Goal: Task Accomplishment & Management: Manage account settings

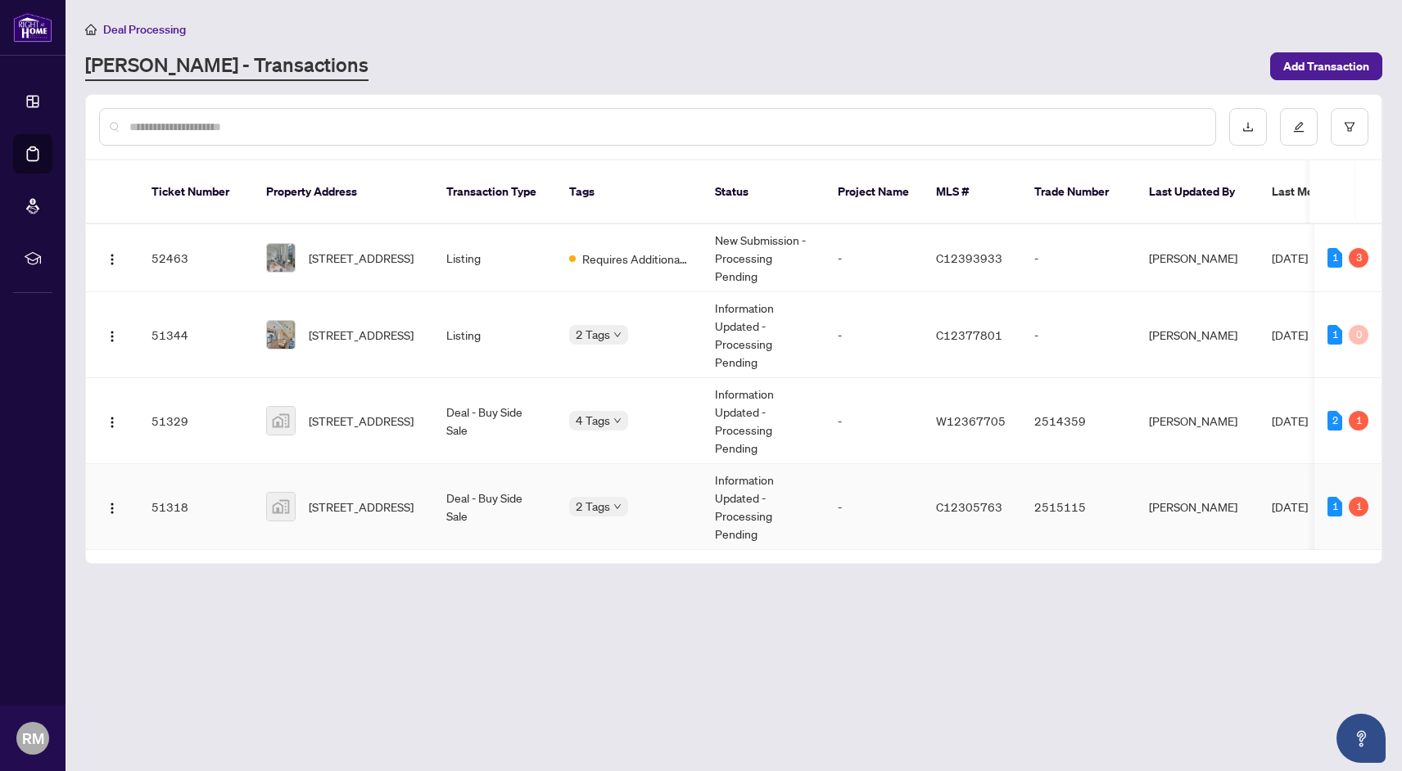
click at [1177, 478] on td "[PERSON_NAME]" at bounding box center [1197, 507] width 123 height 86
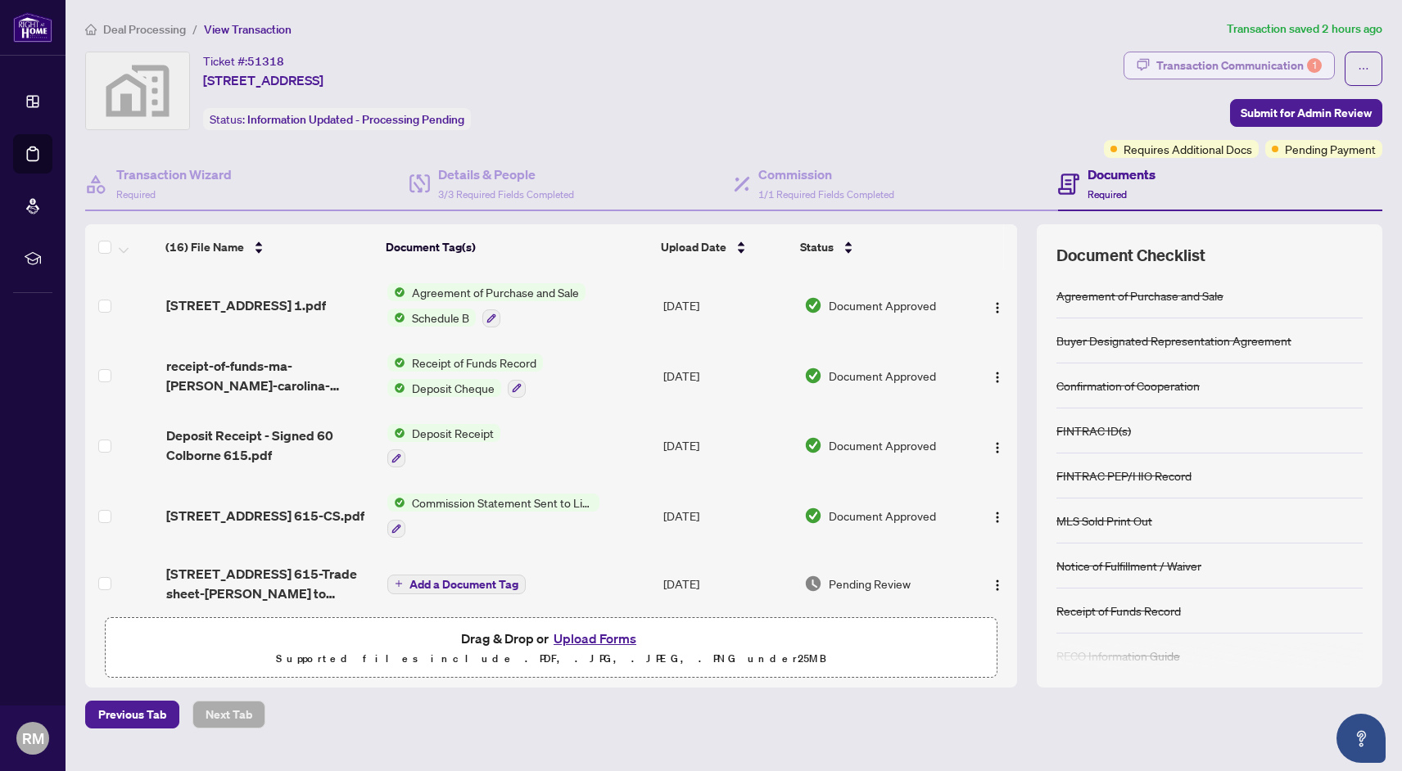
click at [1273, 66] on div "Transaction Communication 1" at bounding box center [1238, 65] width 165 height 26
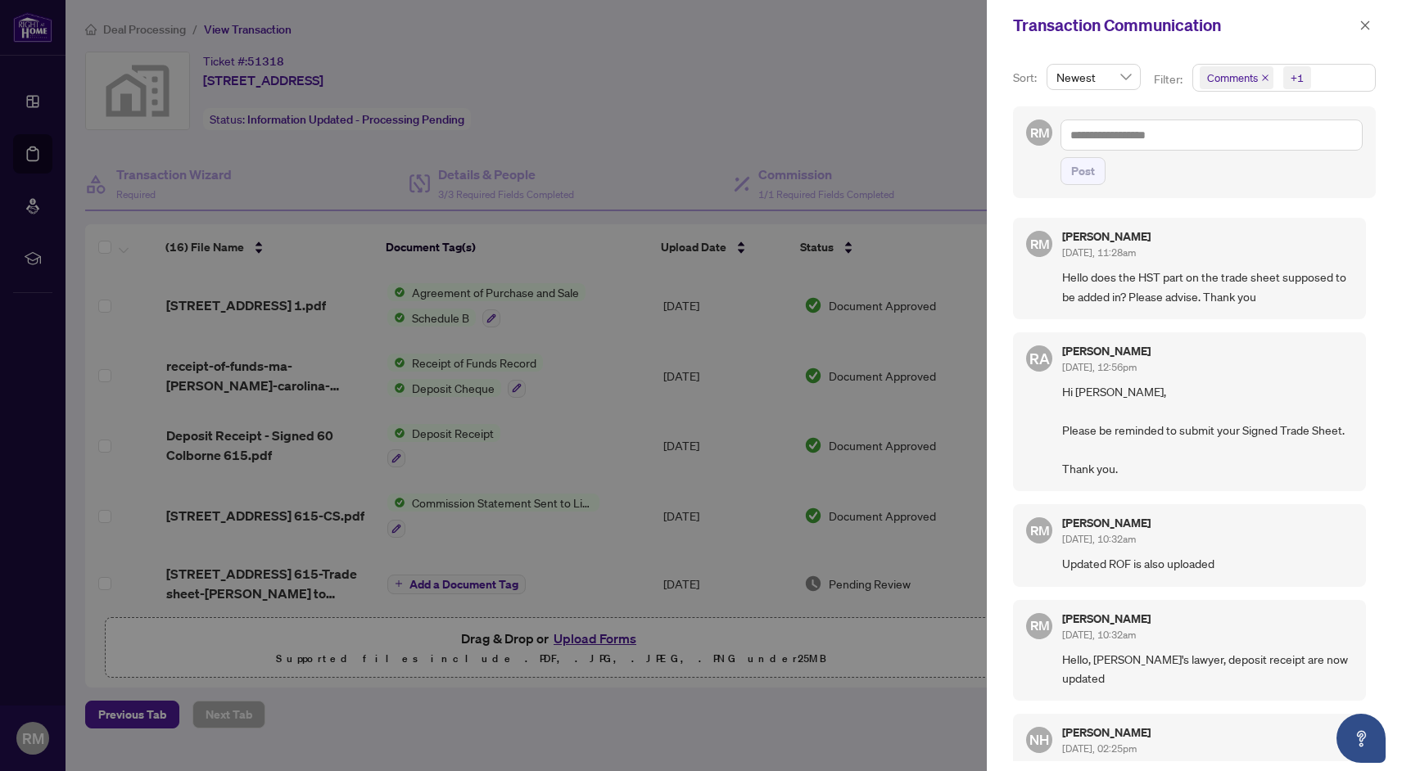
click at [852, 137] on div at bounding box center [701, 385] width 1402 height 771
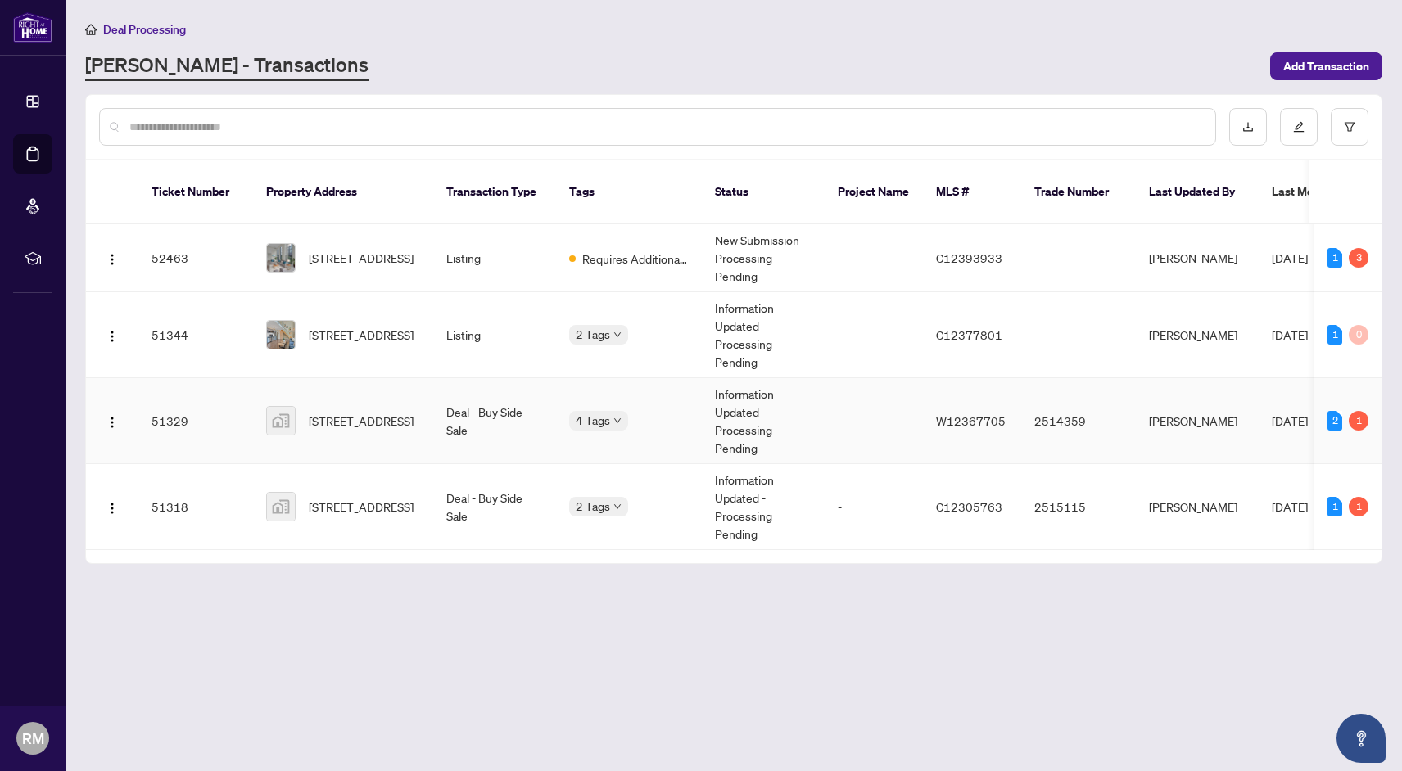
click at [1367, 419] on div "1" at bounding box center [1359, 421] width 20 height 20
click at [1323, 421] on td "2 1" at bounding box center [1347, 421] width 67 height 86
click at [1155, 420] on td "[PERSON_NAME]" at bounding box center [1197, 421] width 123 height 86
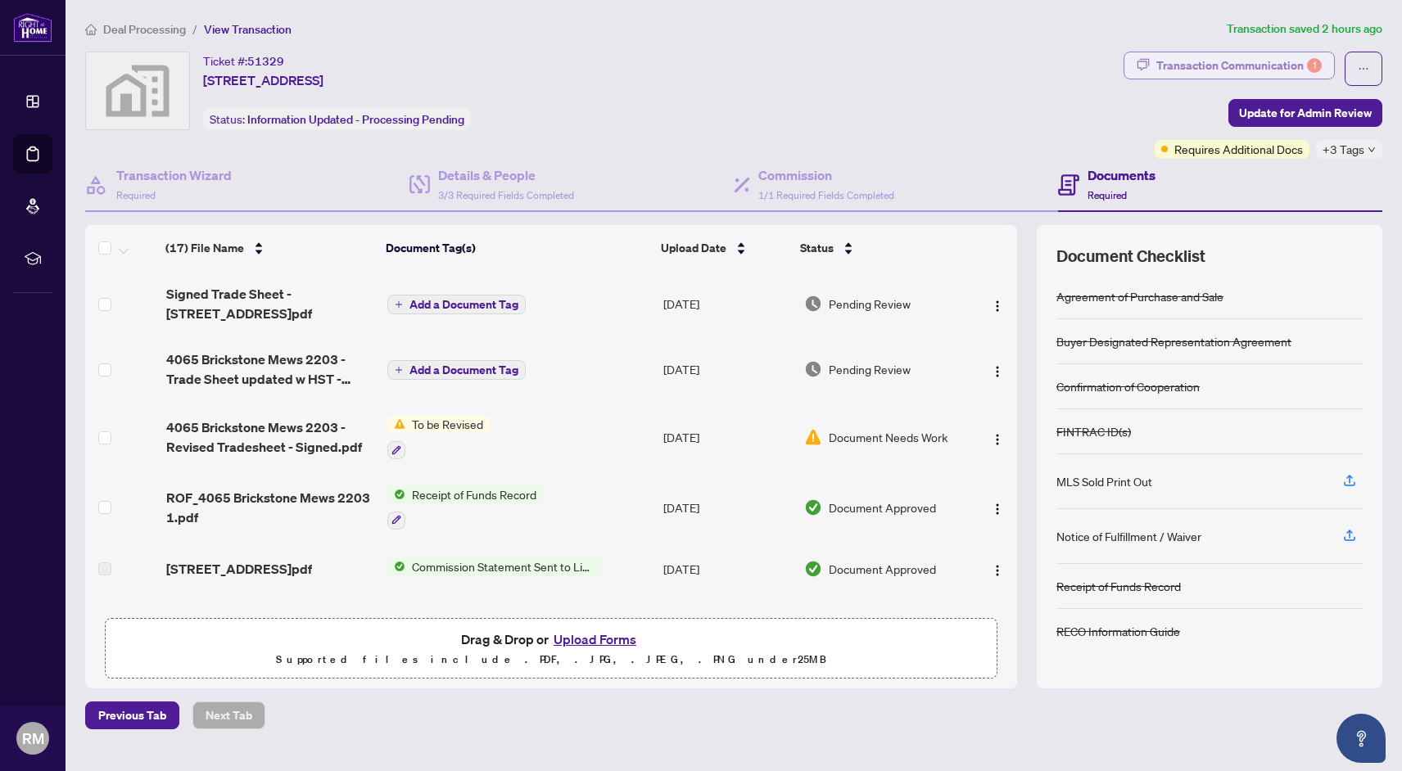
click at [1200, 62] on div "Transaction Communication 1" at bounding box center [1238, 65] width 165 height 26
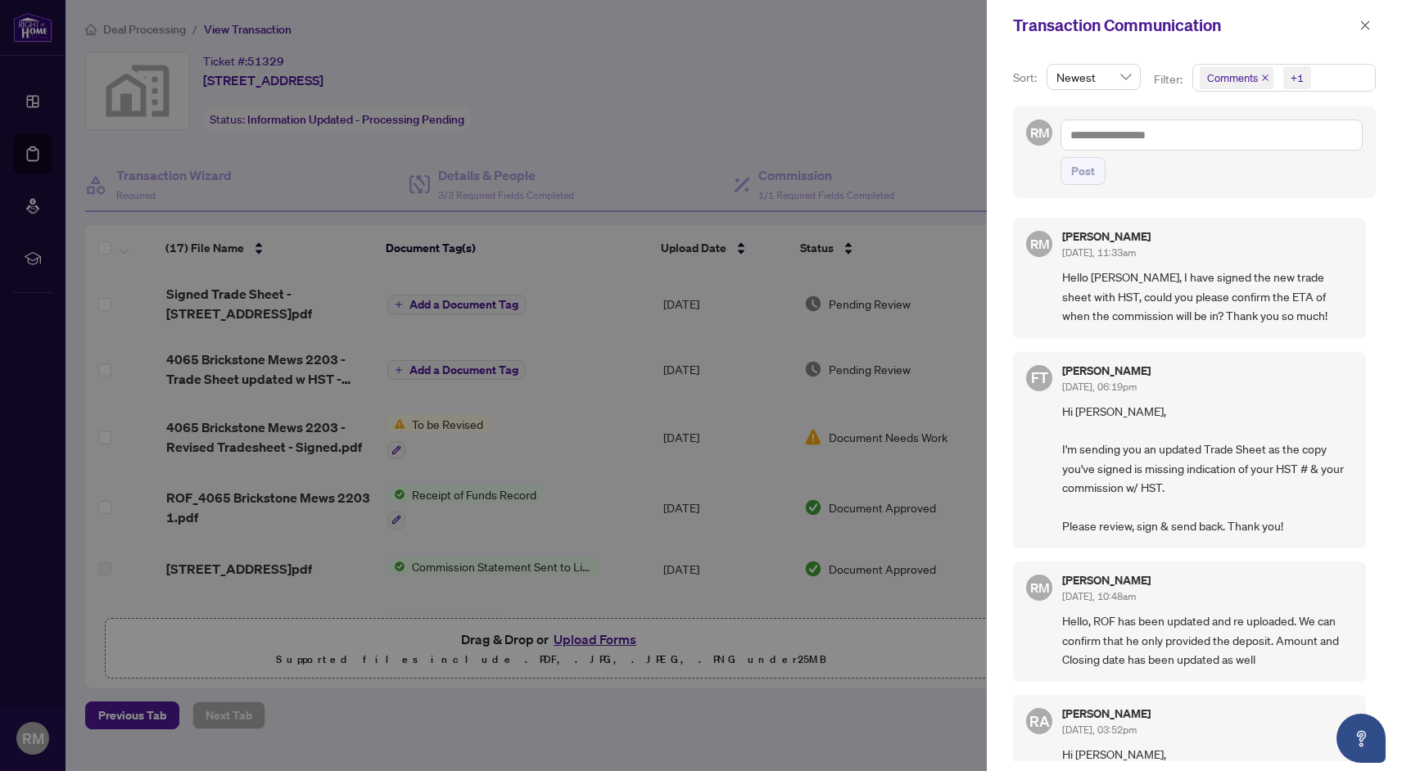
click at [820, 165] on div at bounding box center [701, 385] width 1402 height 771
click at [1366, 20] on icon "close" at bounding box center [1364, 25] width 11 height 11
